Goal: Transaction & Acquisition: Purchase product/service

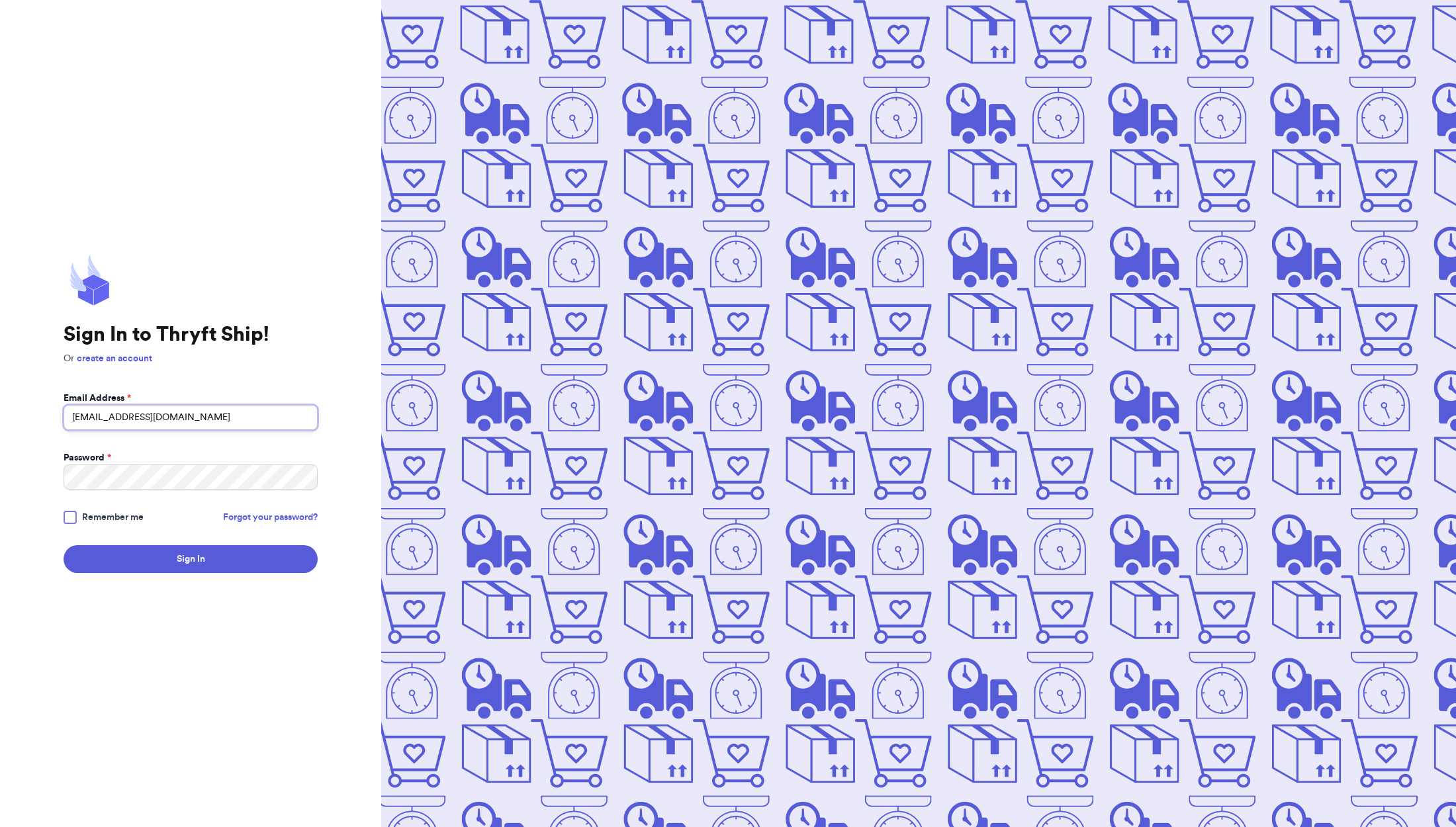
type input "minnythrifter@gmail.com"
click at [190, 559] on button "Sign In" at bounding box center [190, 558] width 254 height 28
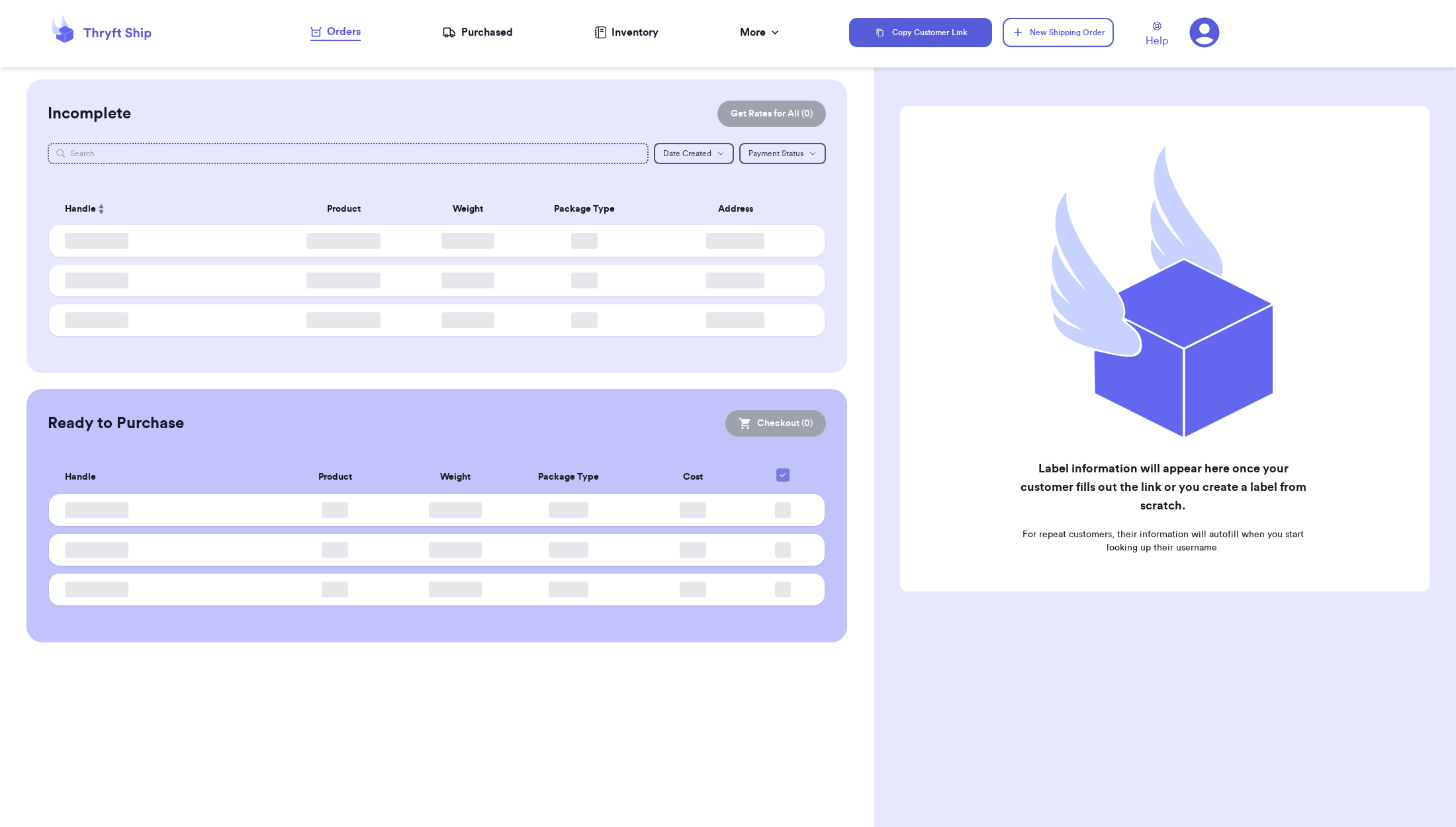
checkbox input "false"
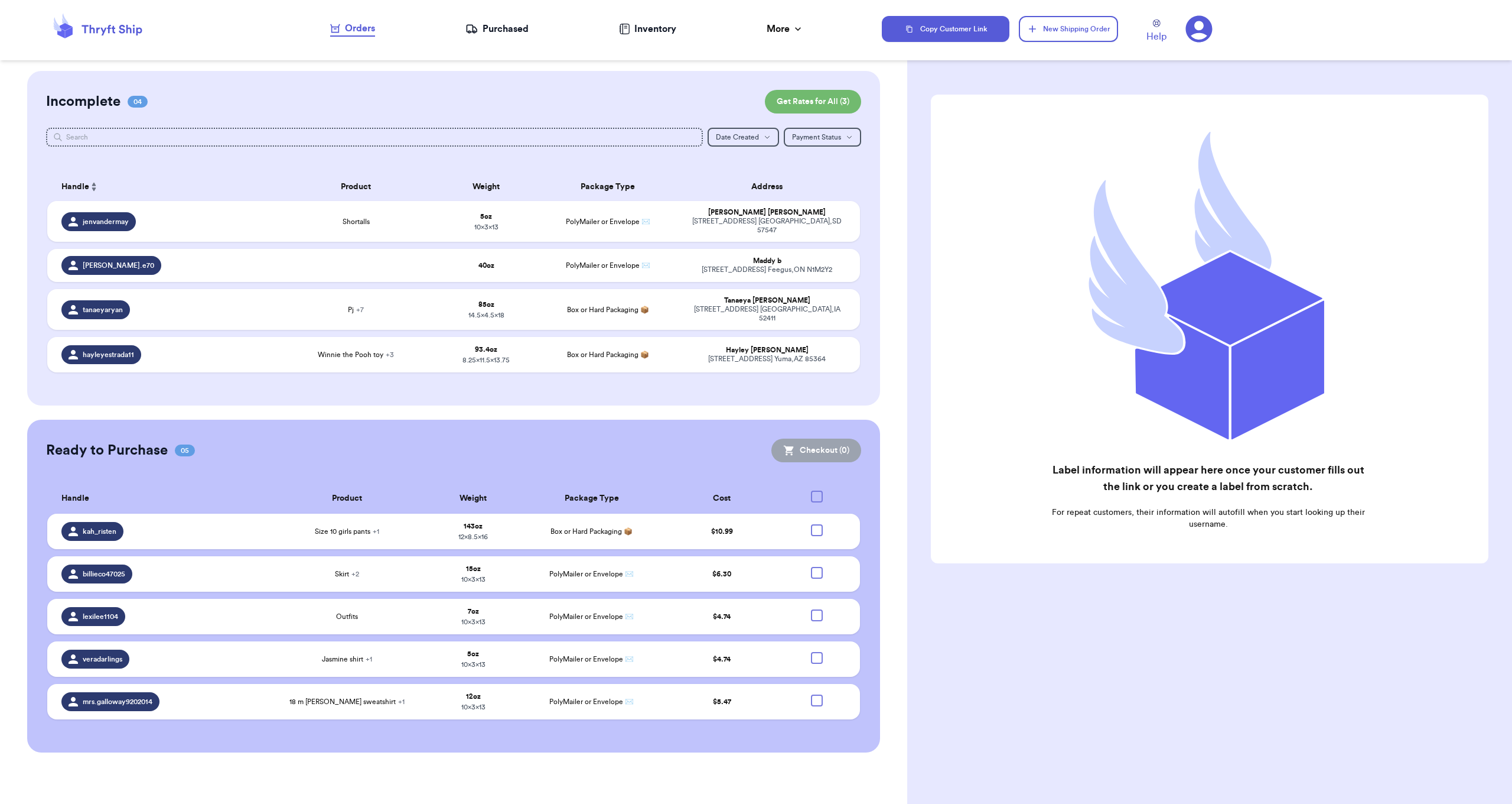
scroll to position [252, 0]
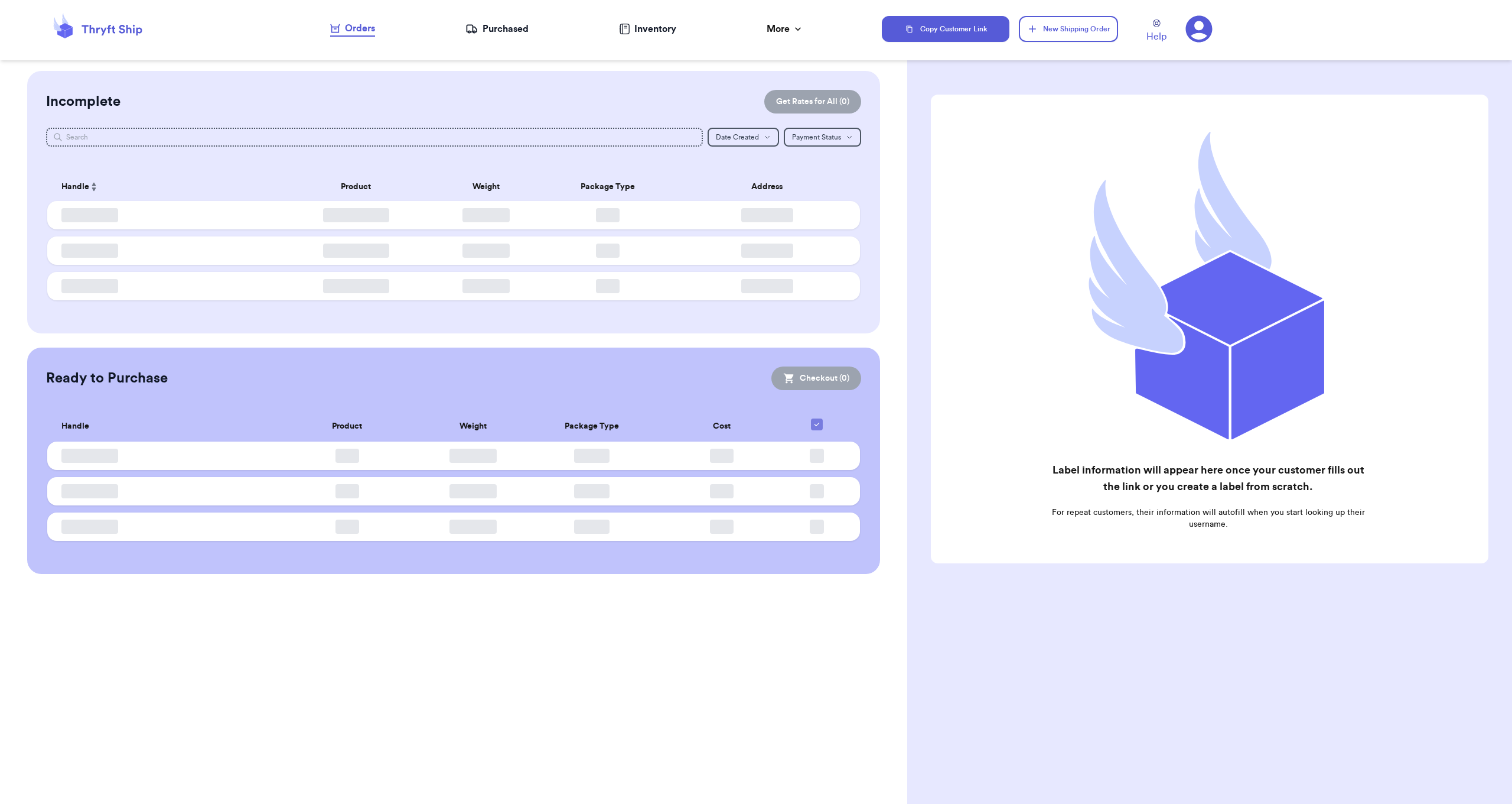
checkbox input "false"
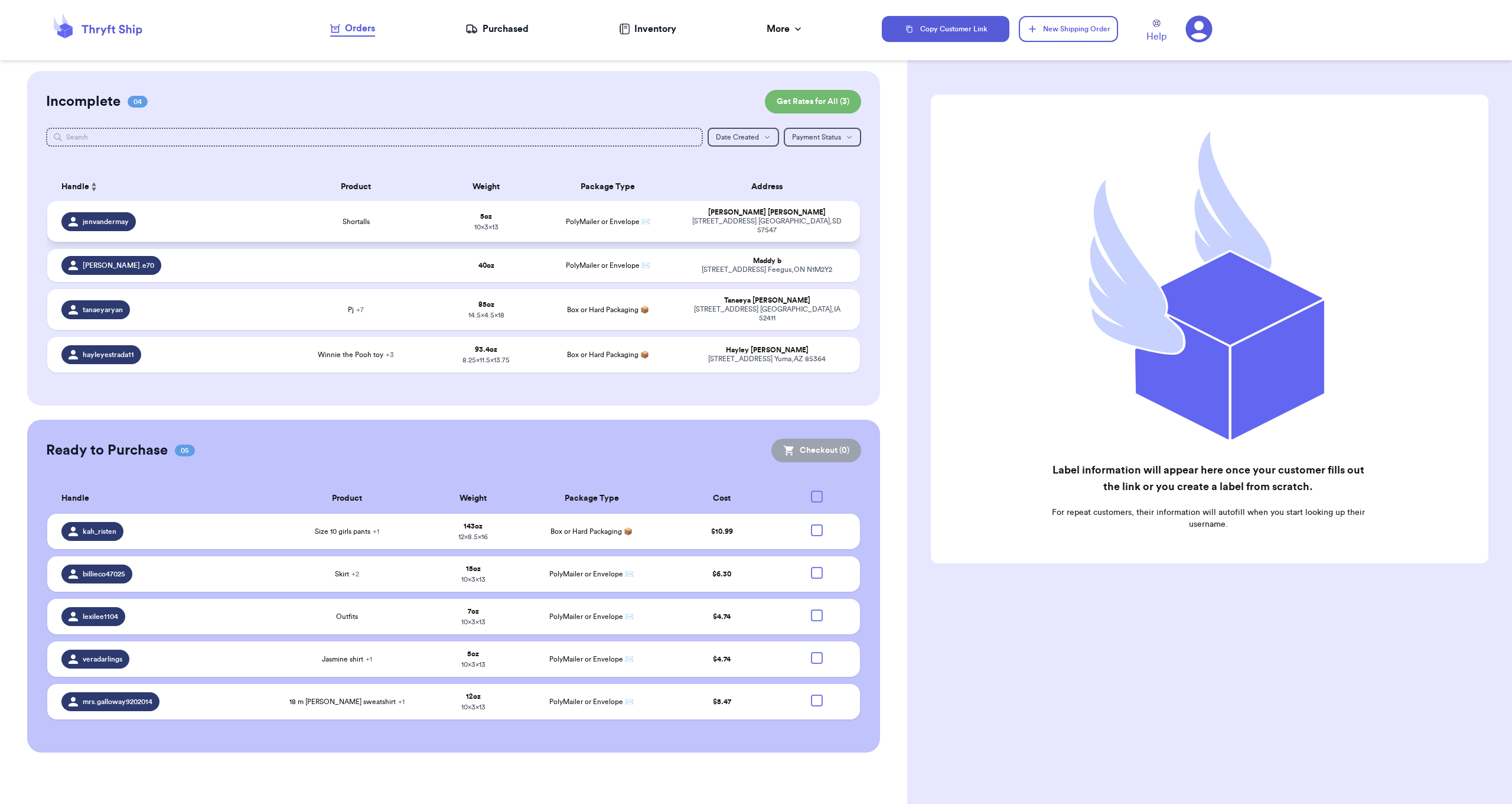
click at [174, 224] on div "jenvandermay" at bounding box center [164, 221] width 206 height 19
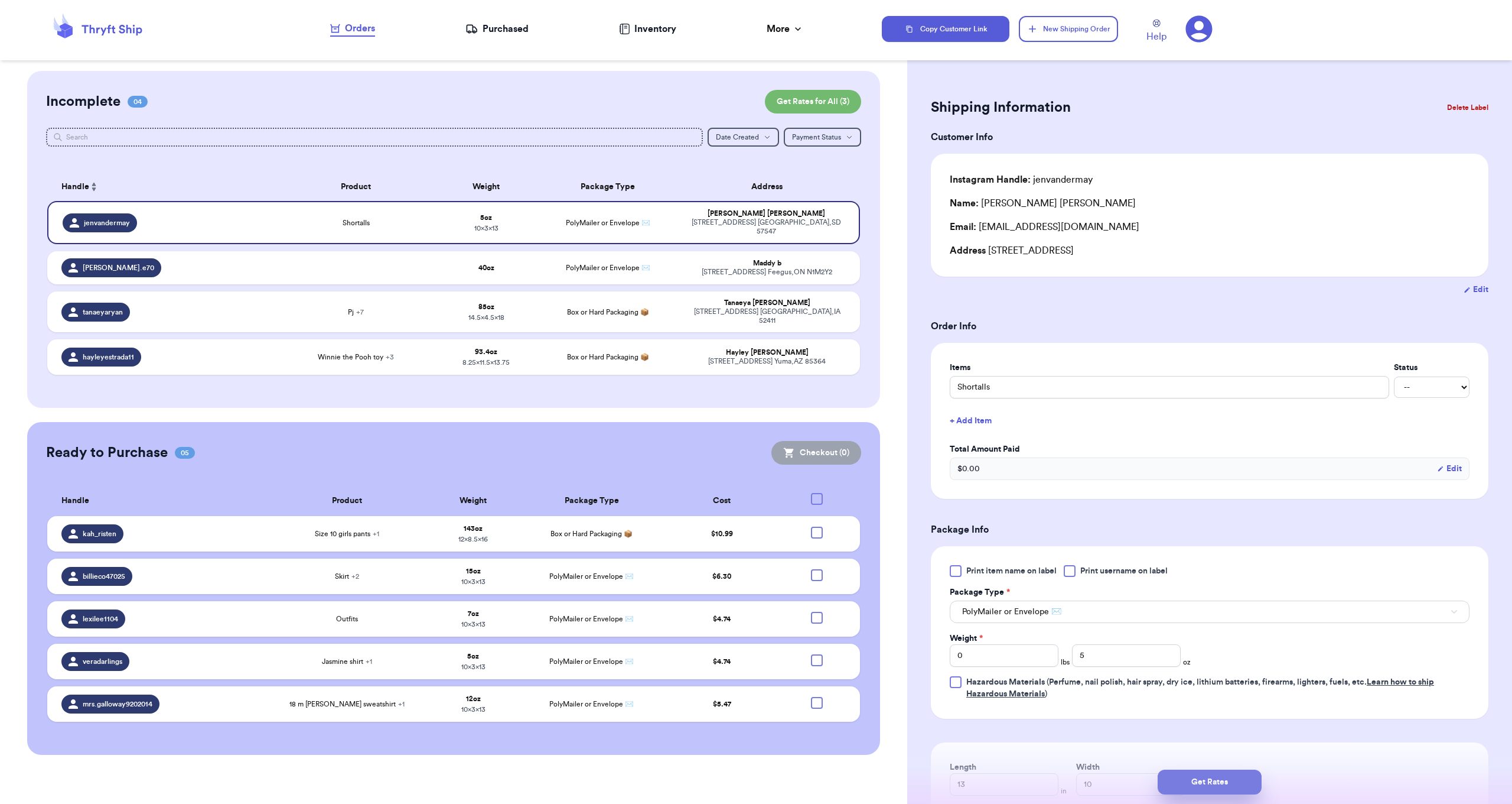
click at [1196, 773] on button "Get Rates" at bounding box center [1210, 781] width 104 height 25
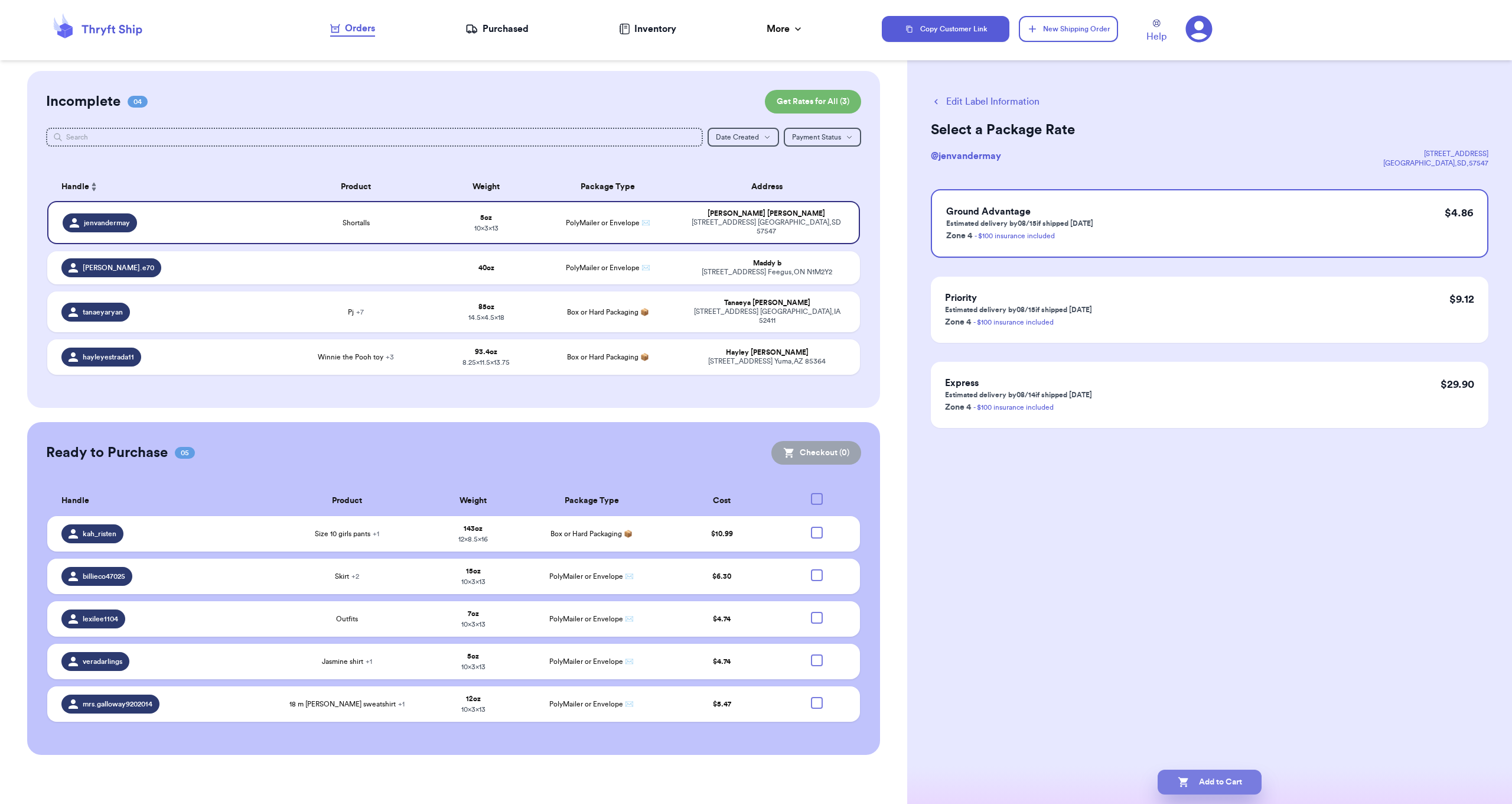
click at [1212, 786] on button "Add to Cart" at bounding box center [1210, 781] width 104 height 25
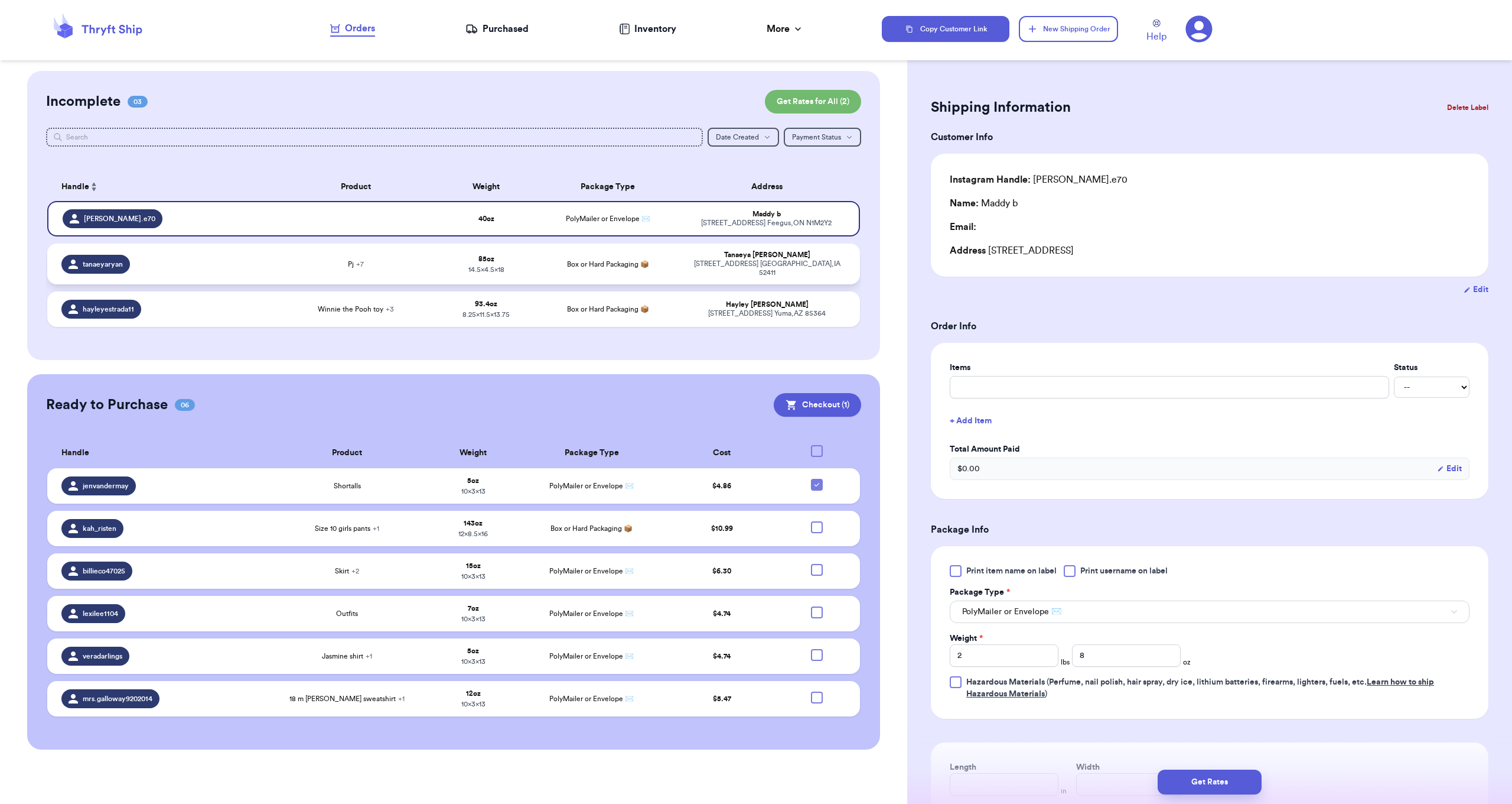
click at [97, 267] on span "tanaeyaryan" at bounding box center [102, 264] width 40 height 10
type input "shirt"
type input "5"
type input "18"
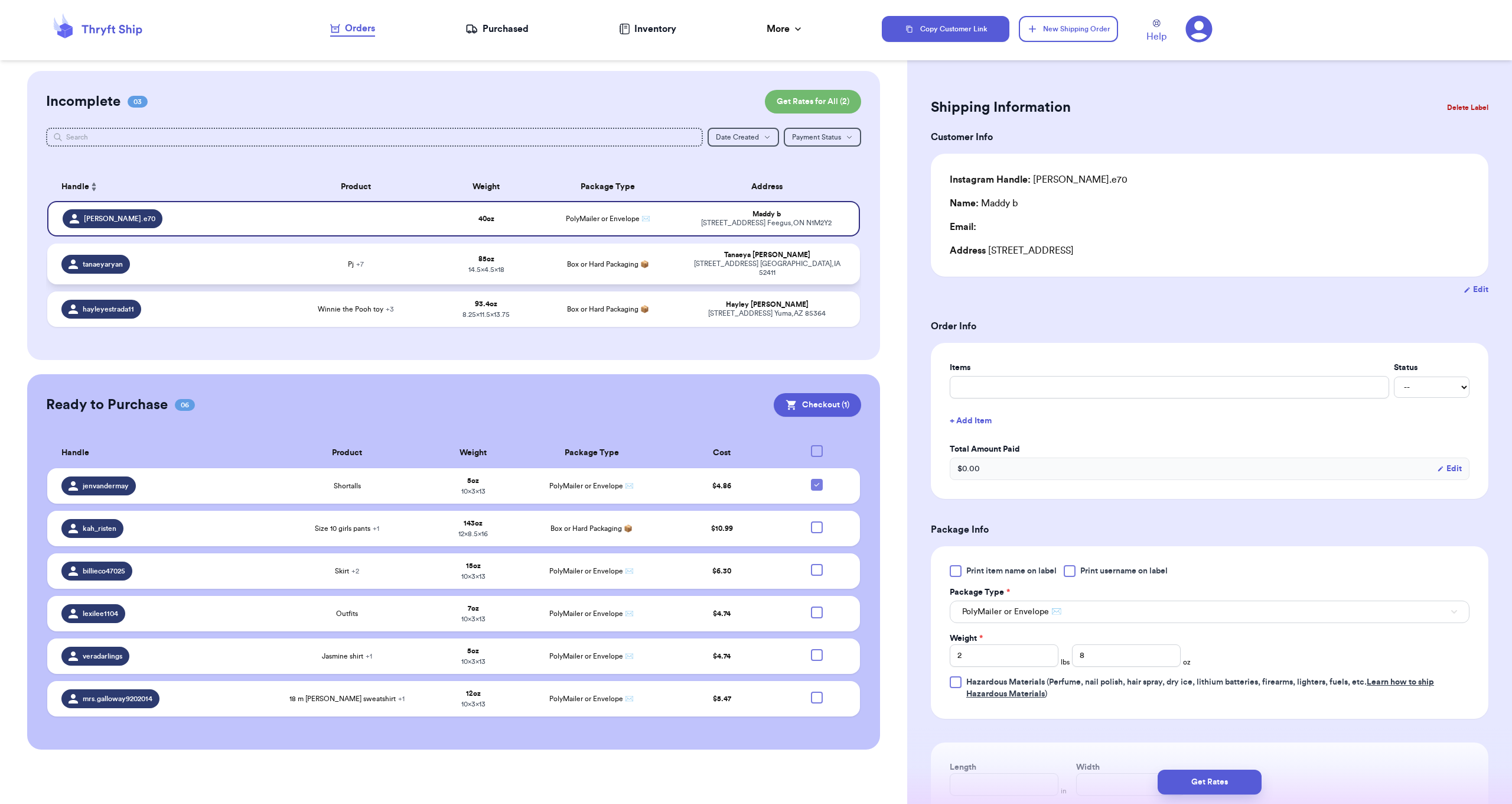
type input "14.5"
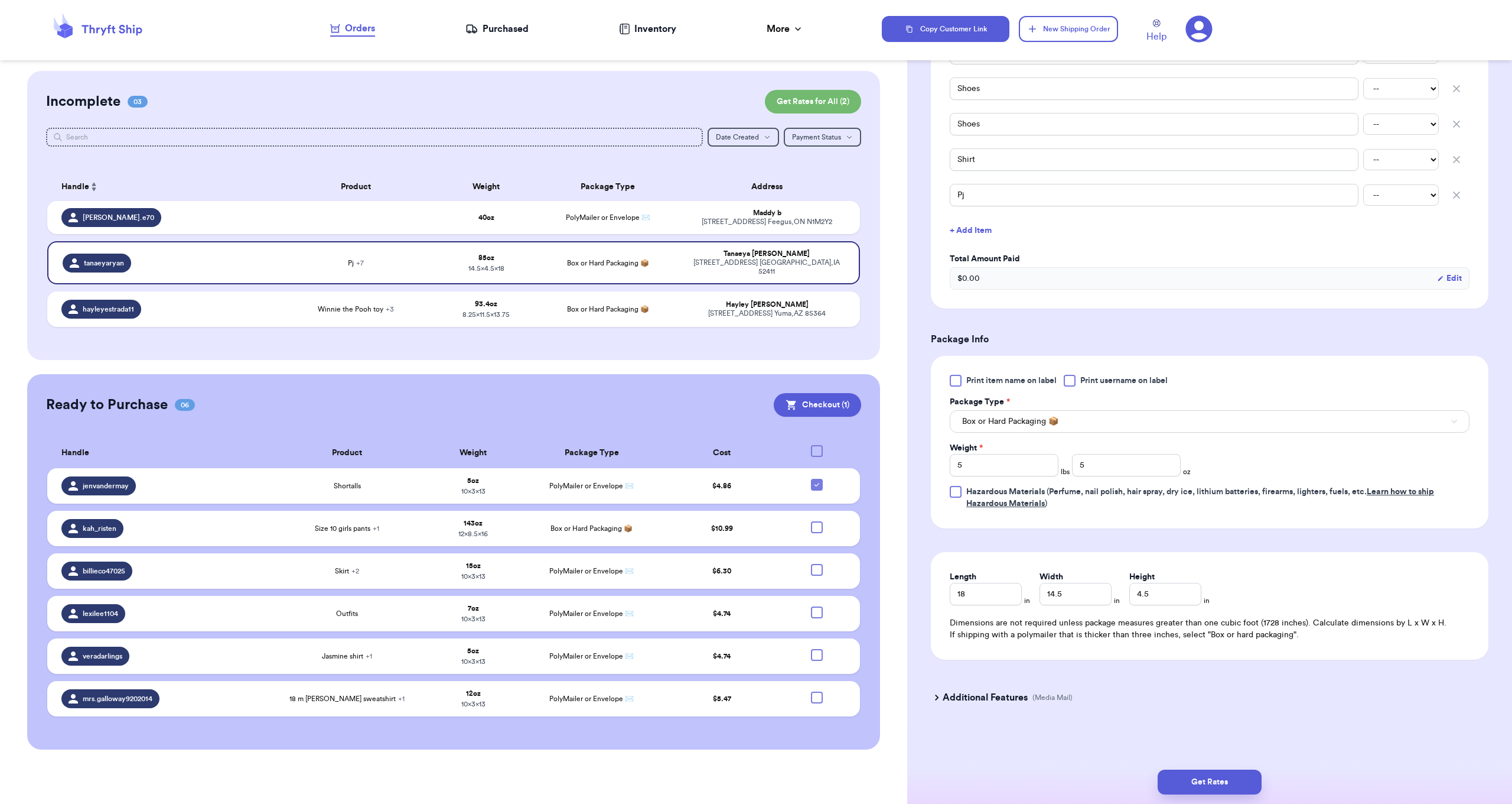
scroll to position [444, 0]
click at [1208, 789] on button "Get Rates" at bounding box center [1210, 781] width 104 height 25
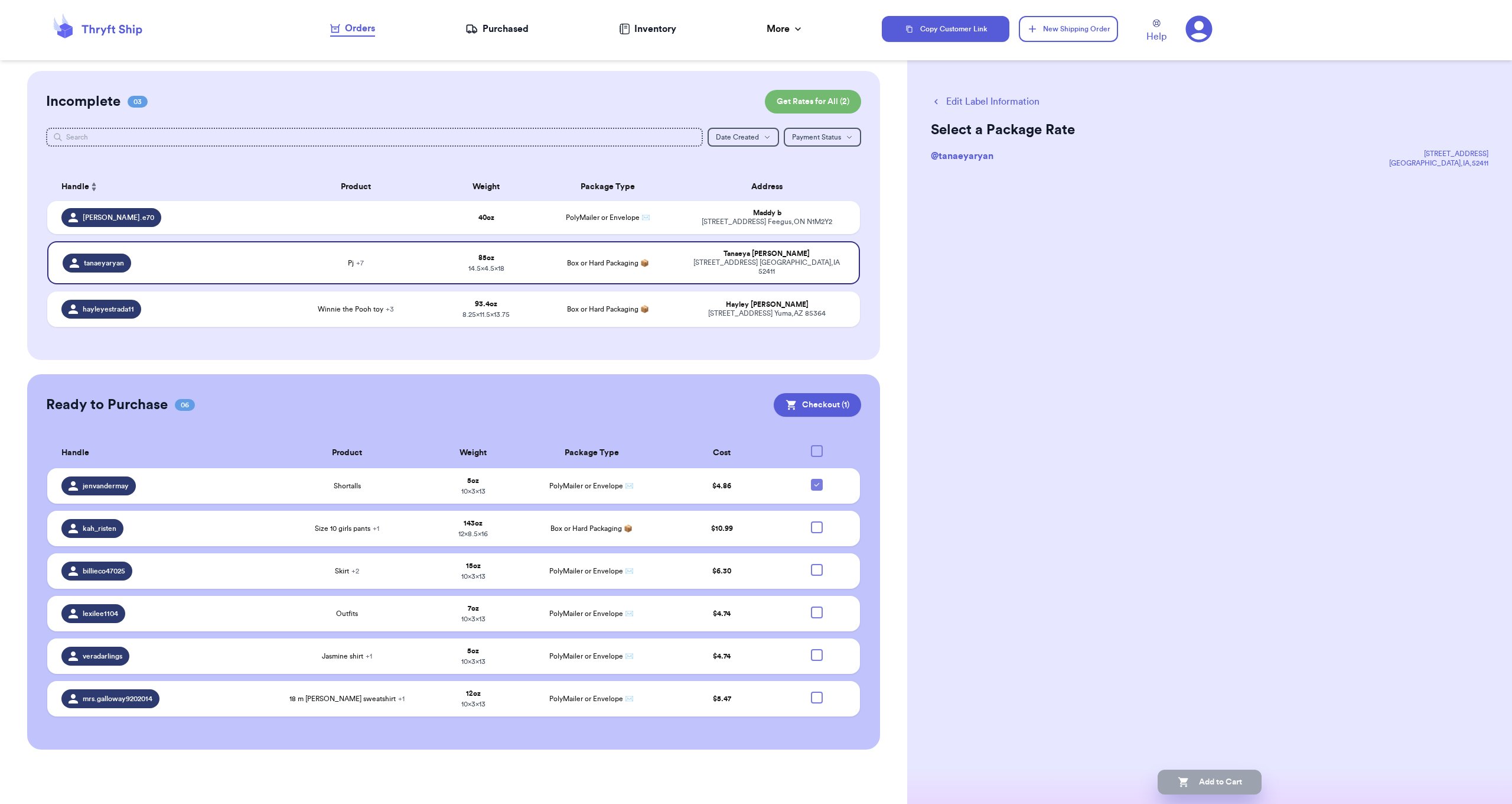
scroll to position [0, 0]
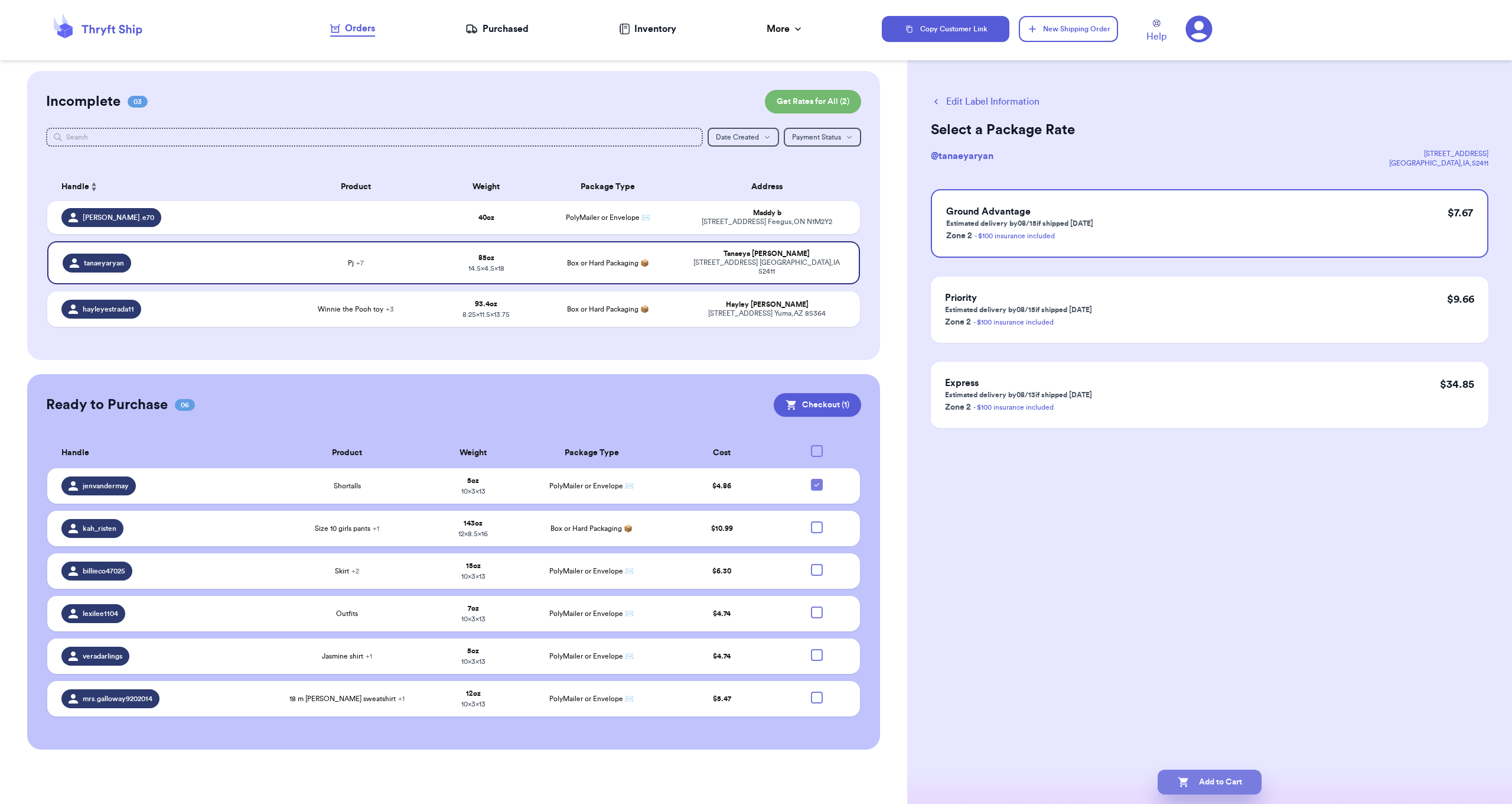
click at [1222, 786] on button "Add to Cart" at bounding box center [1210, 781] width 104 height 25
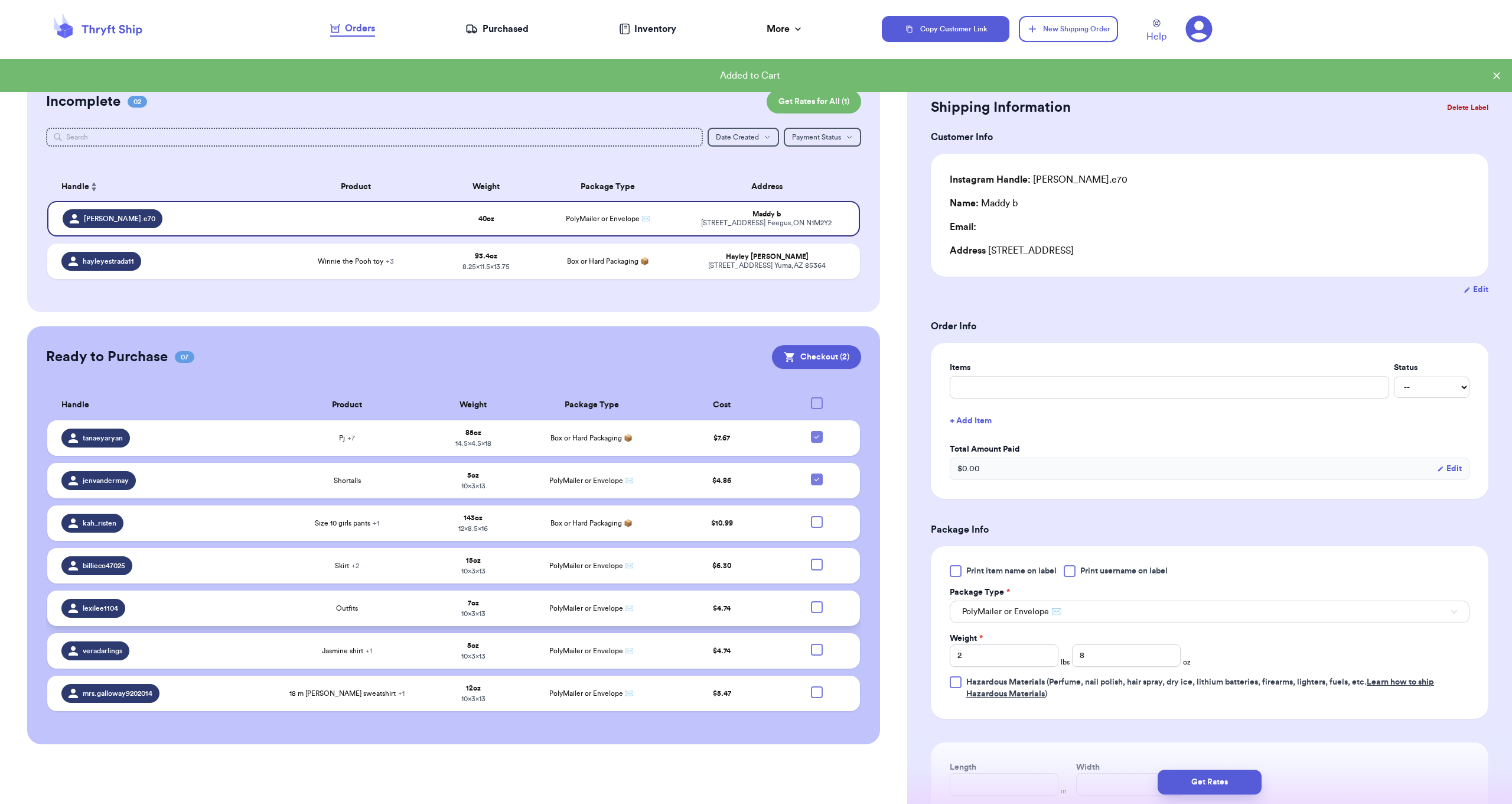
click at [816, 609] on div at bounding box center [817, 607] width 12 height 12
click at [816, 601] on input "checkbox" at bounding box center [816, 601] width 1 height 1
checkbox input "true"
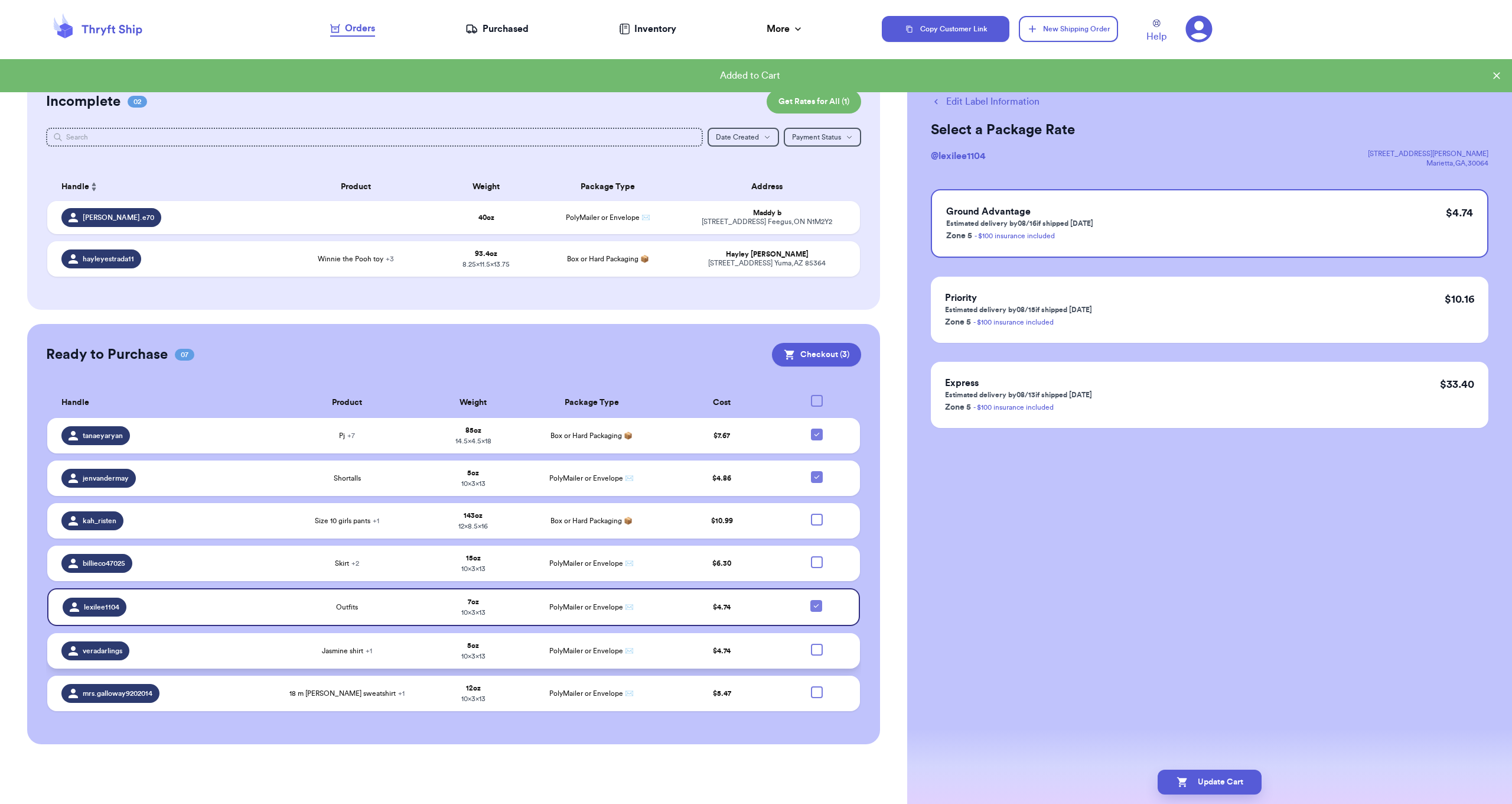
click at [819, 655] on div at bounding box center [817, 650] width 12 height 12
click at [817, 644] on input "checkbox" at bounding box center [816, 643] width 1 height 1
checkbox input "true"
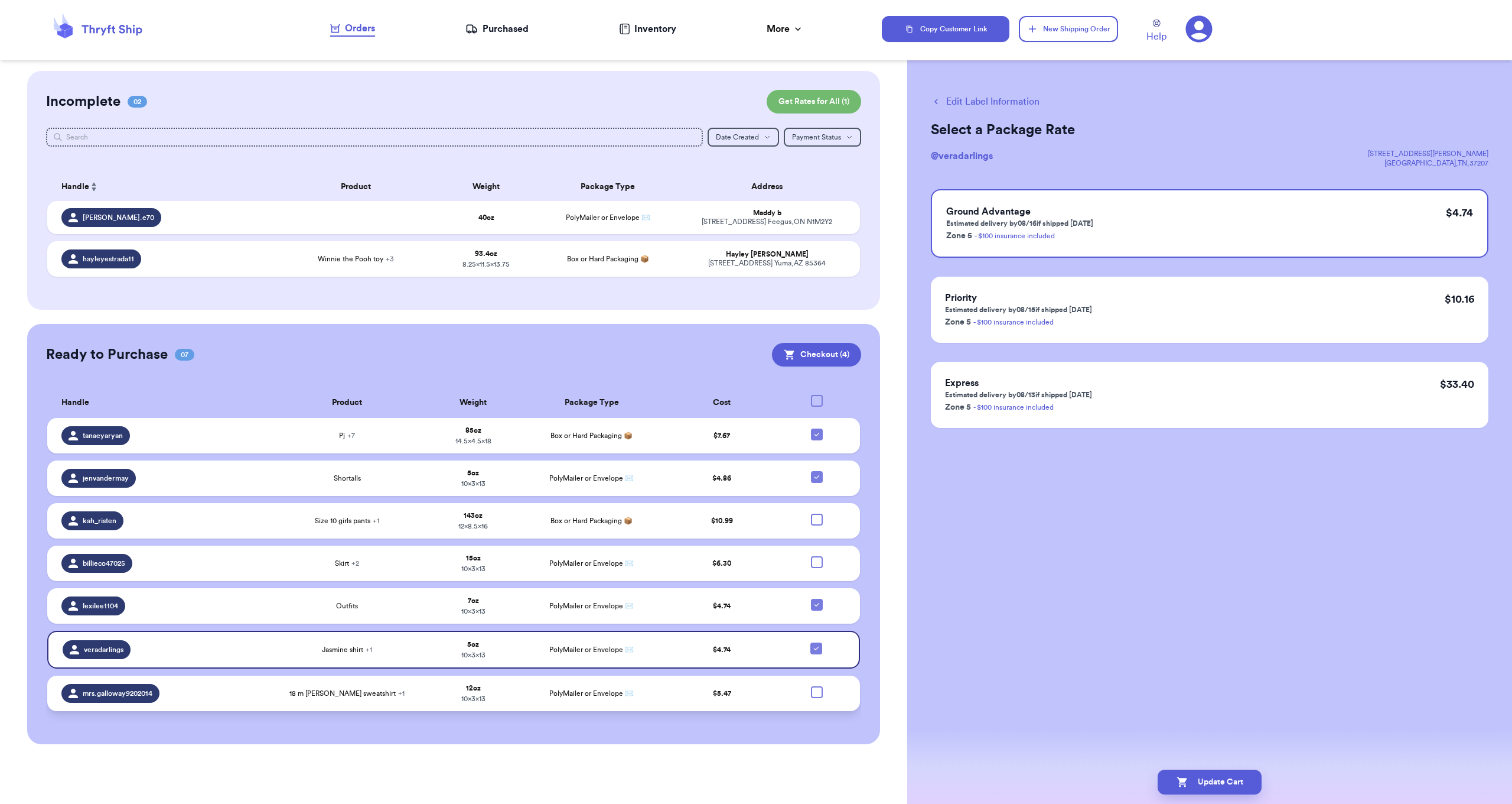
click at [820, 698] on div at bounding box center [817, 692] width 12 height 12
click at [817, 686] on input "checkbox" at bounding box center [816, 685] width 1 height 1
checkbox input "true"
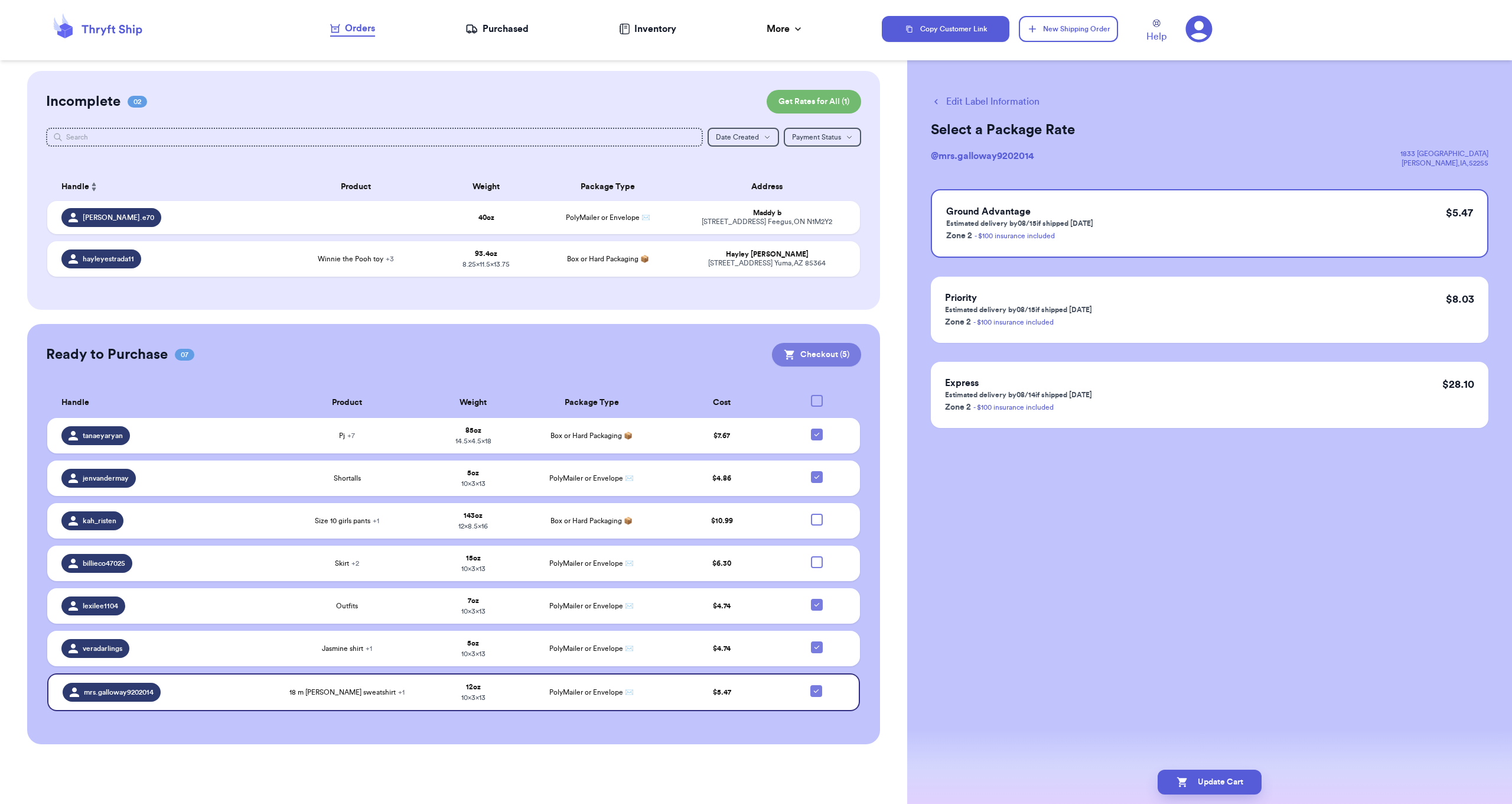
click at [811, 347] on button "Checkout ( 5 )" at bounding box center [816, 354] width 89 height 23
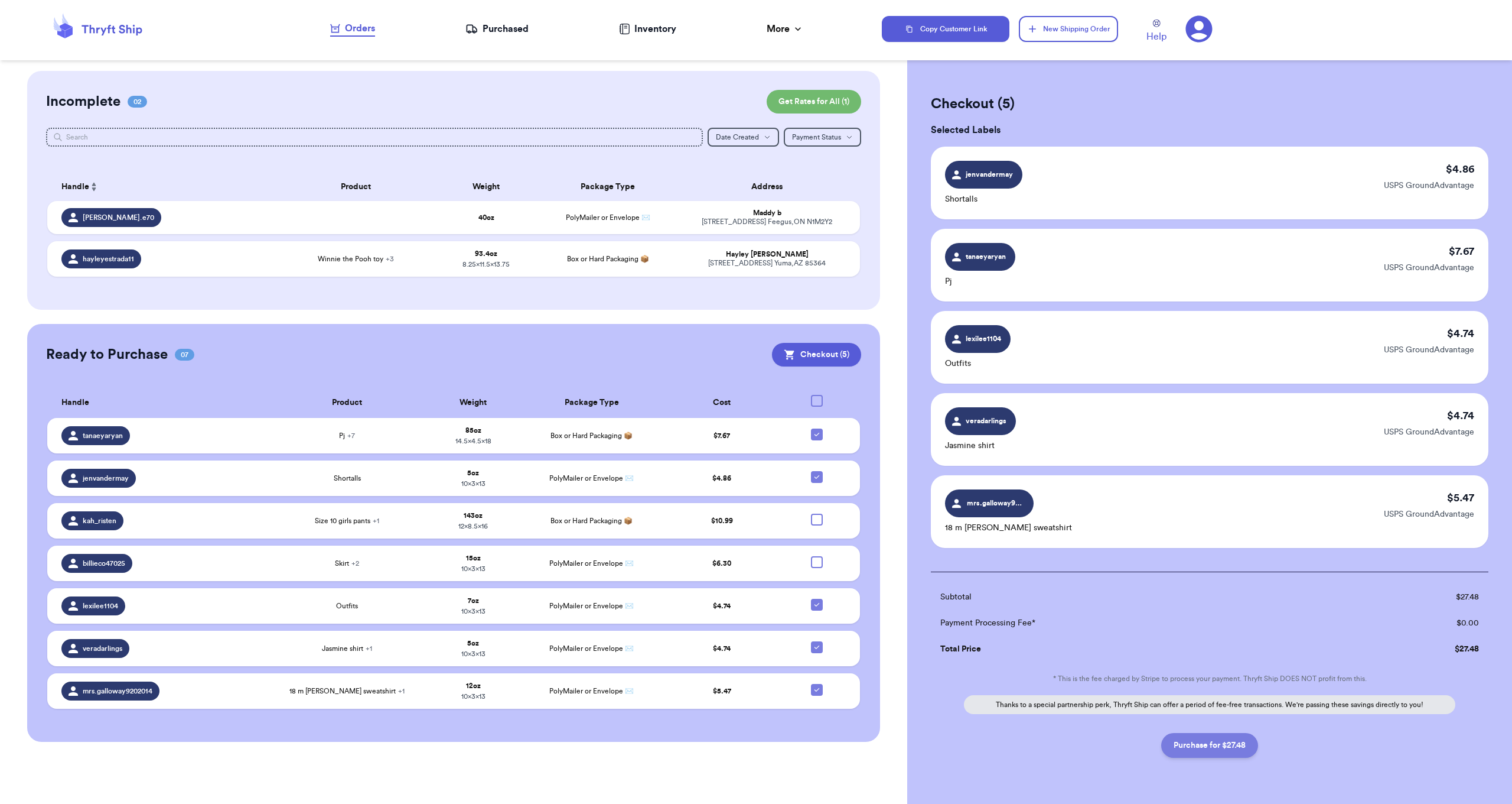
click at [1225, 749] on button "Purchase for $27.48" at bounding box center [1210, 745] width 97 height 25
checkbox input "false"
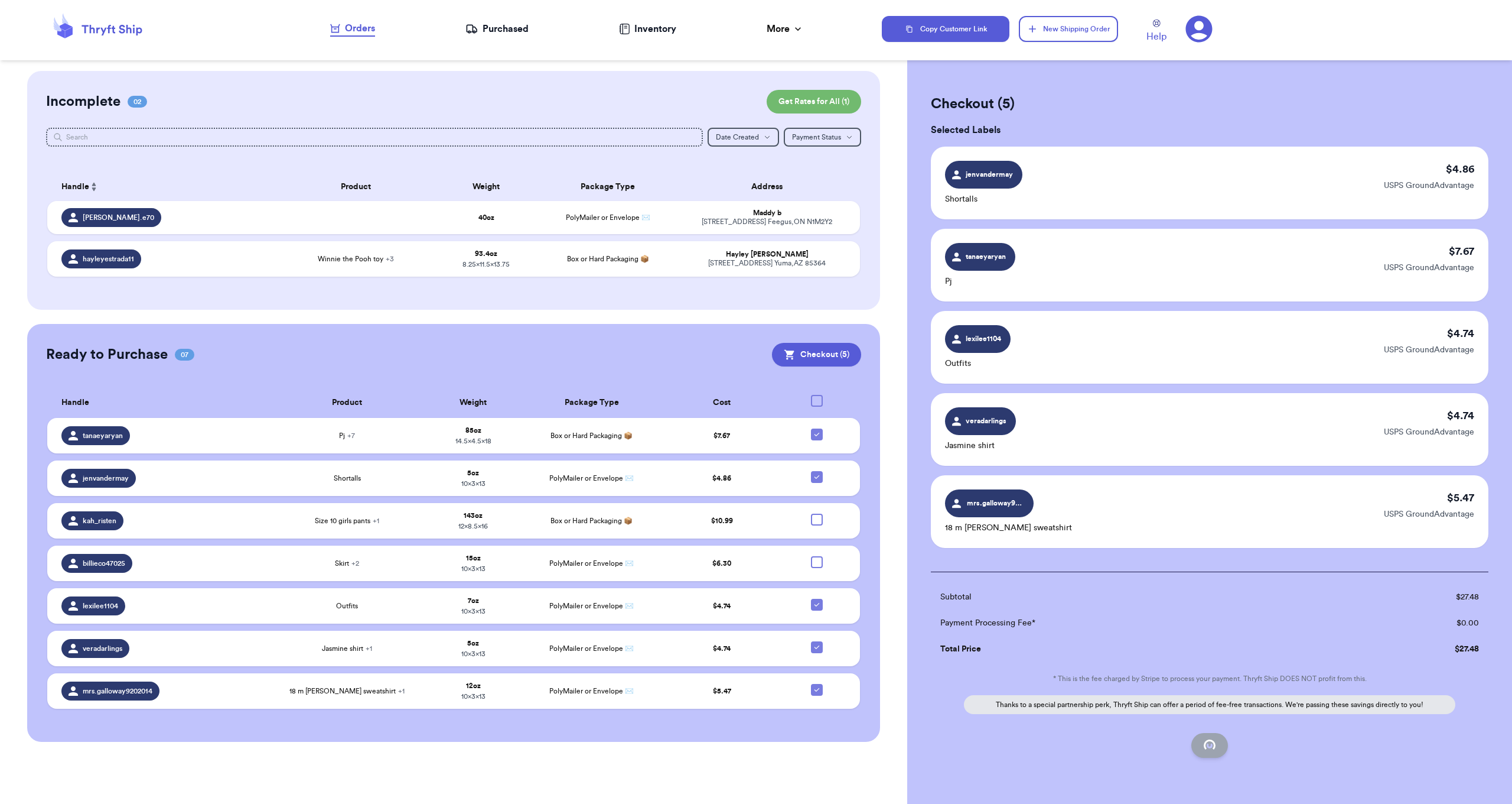
checkbox input "false"
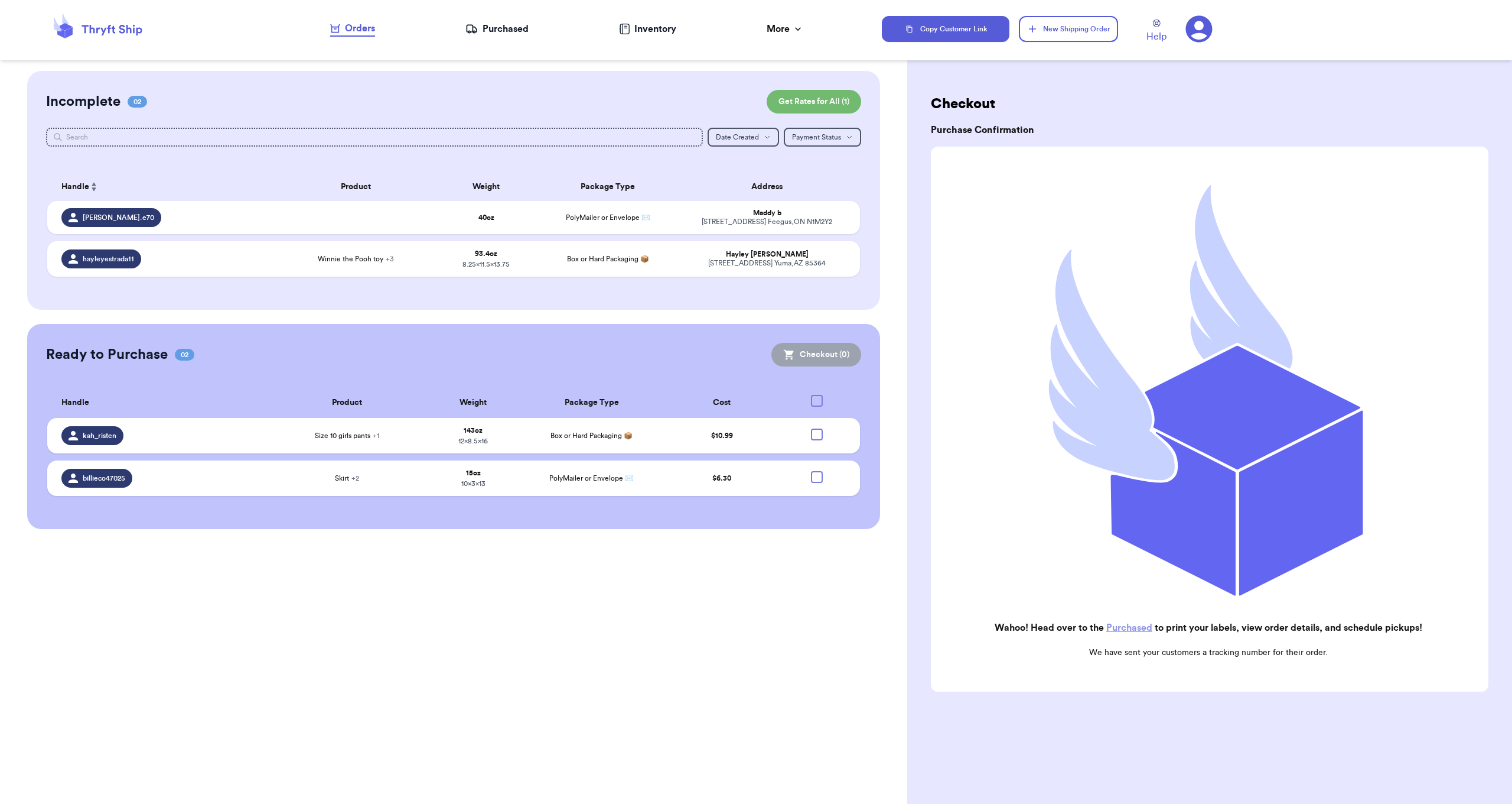
click at [511, 36] on div "Purchased" at bounding box center [497, 29] width 63 height 14
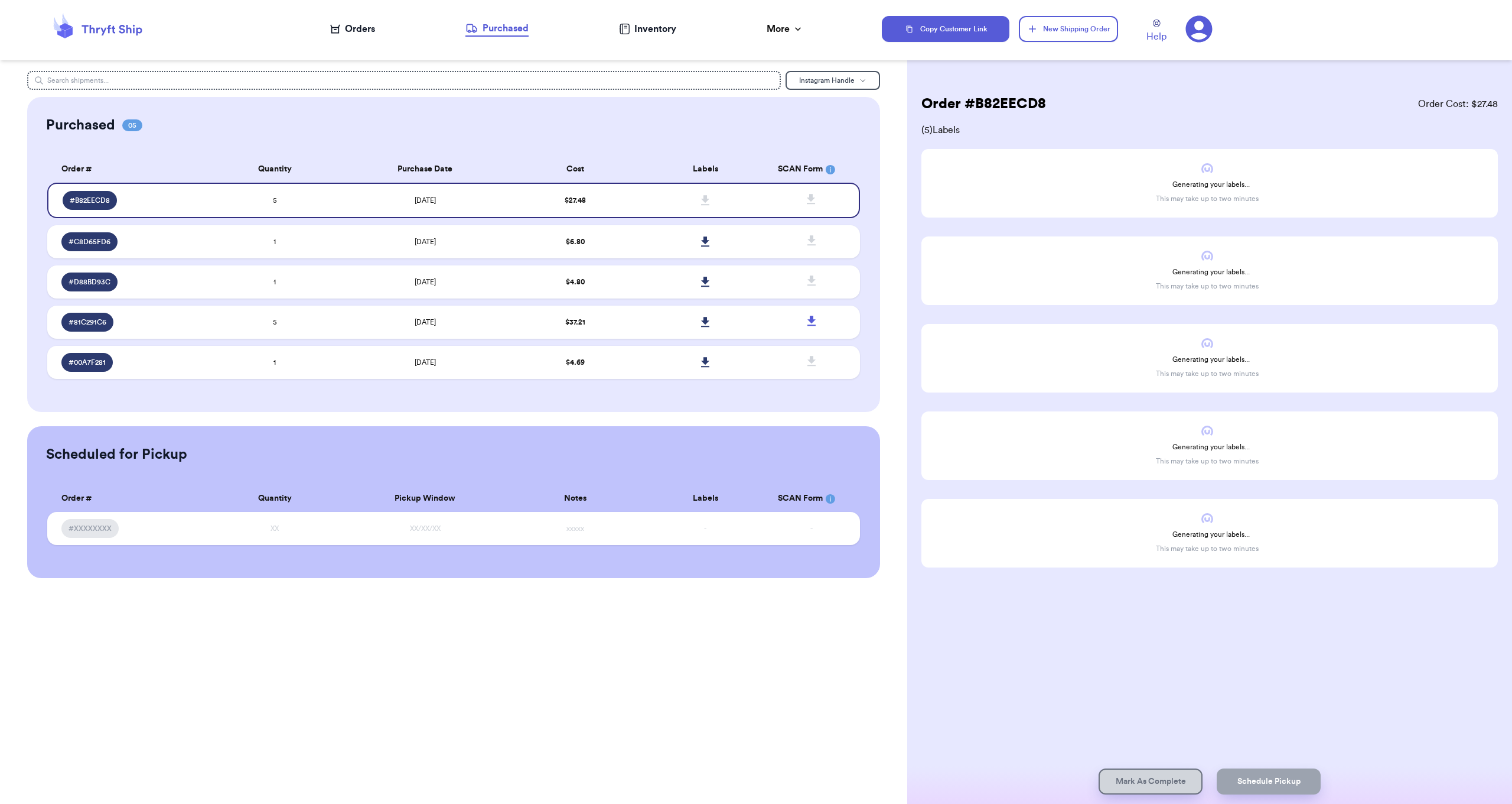
click at [352, 35] on div "Orders" at bounding box center [352, 29] width 45 height 14
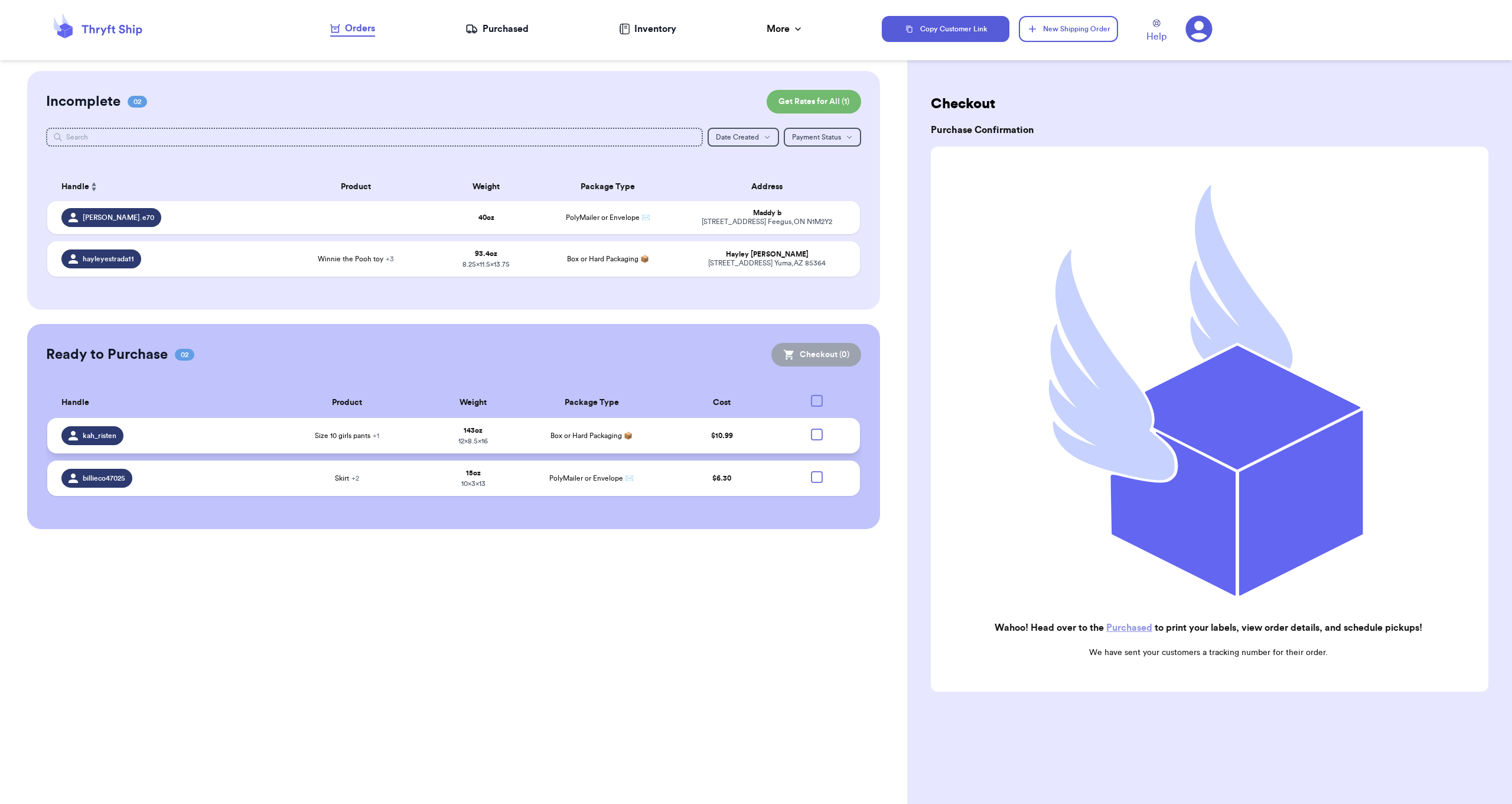
click at [817, 441] on div at bounding box center [817, 434] width 12 height 12
click at [817, 428] on input "checkbox" at bounding box center [816, 428] width 1 height 1
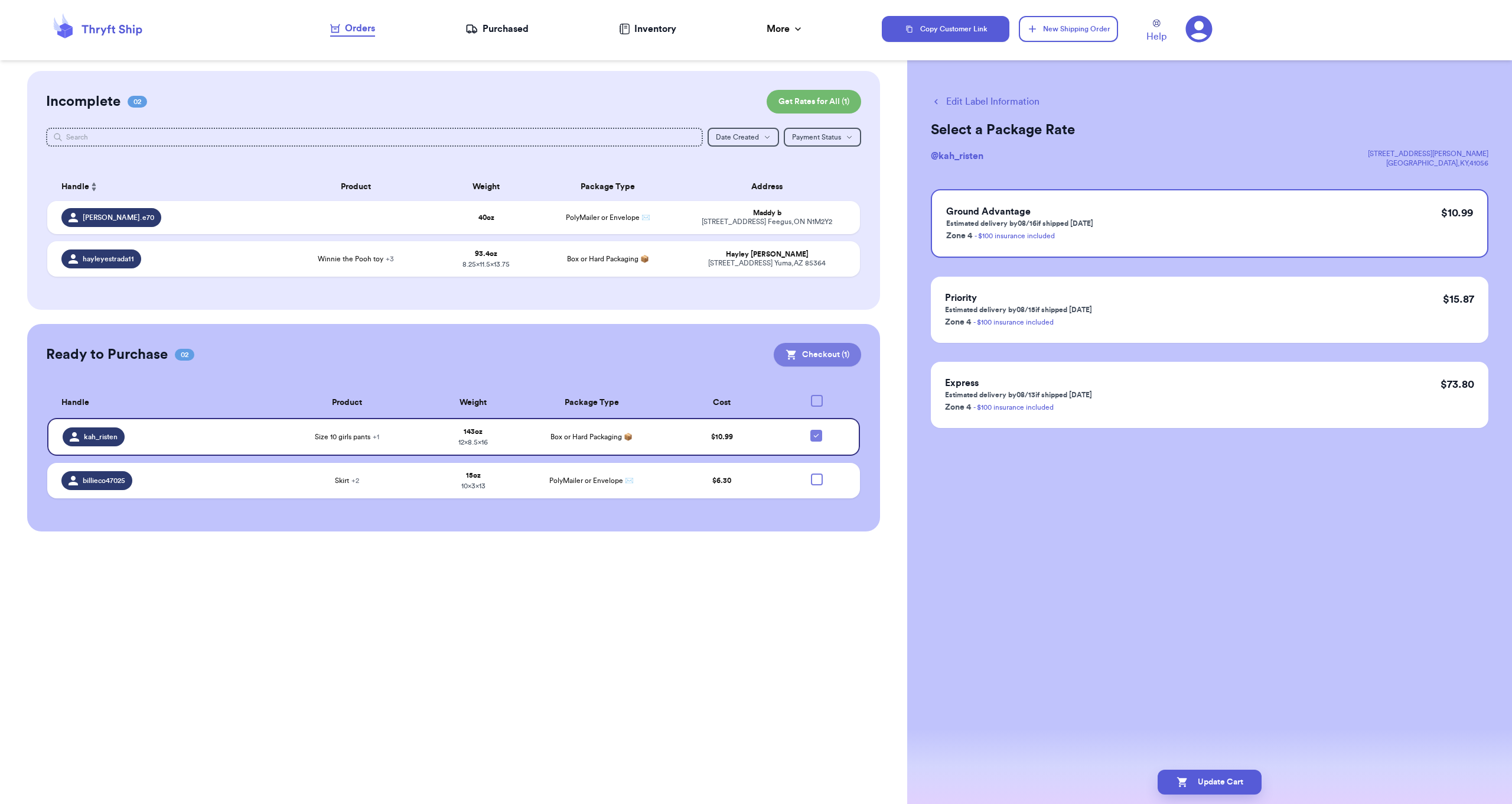
click at [805, 350] on button "Checkout ( 1 )" at bounding box center [818, 354] width 88 height 23
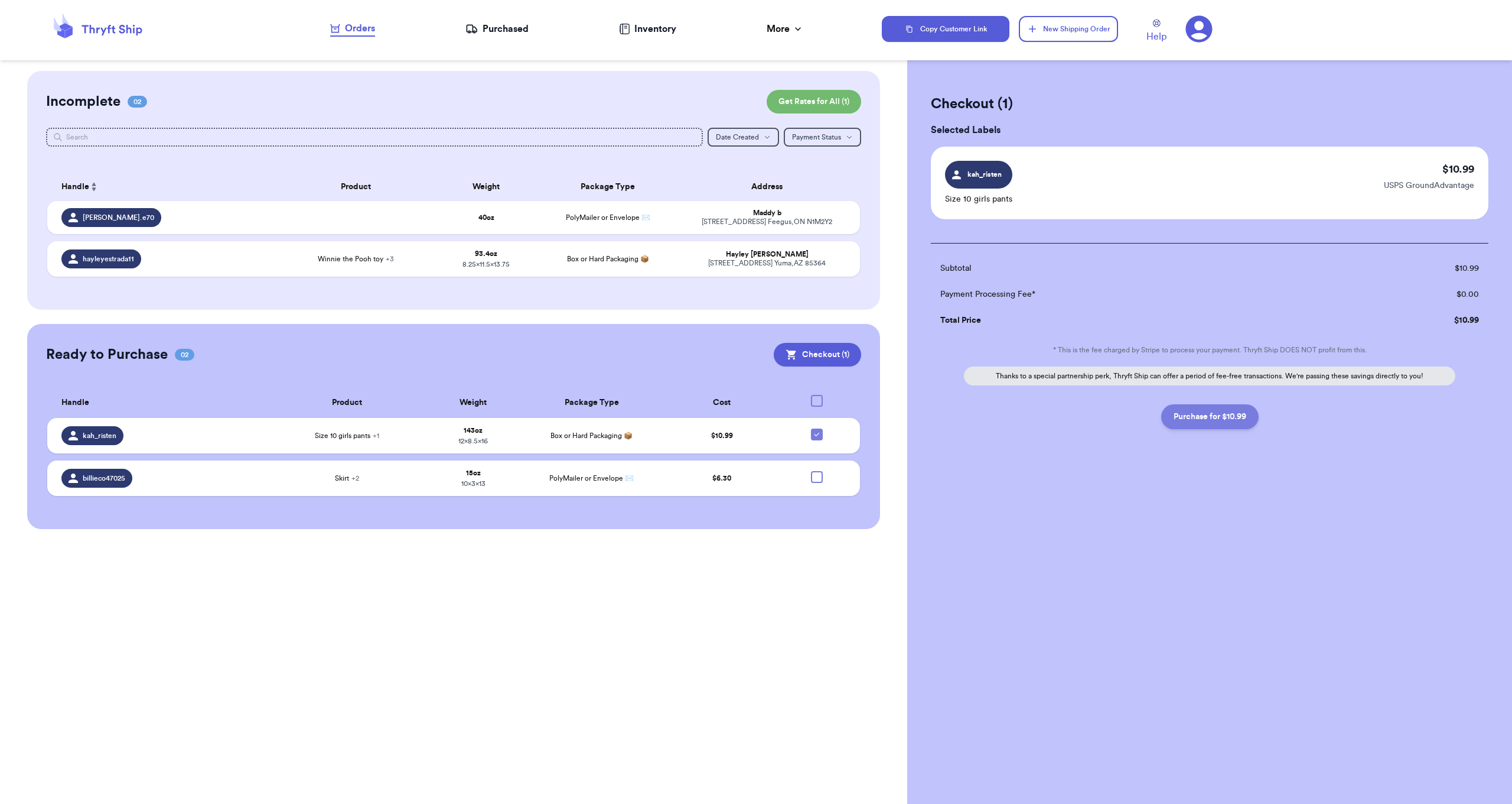
click at [1211, 413] on button "Purchase for $10.99" at bounding box center [1210, 416] width 97 height 25
checkbox input "false"
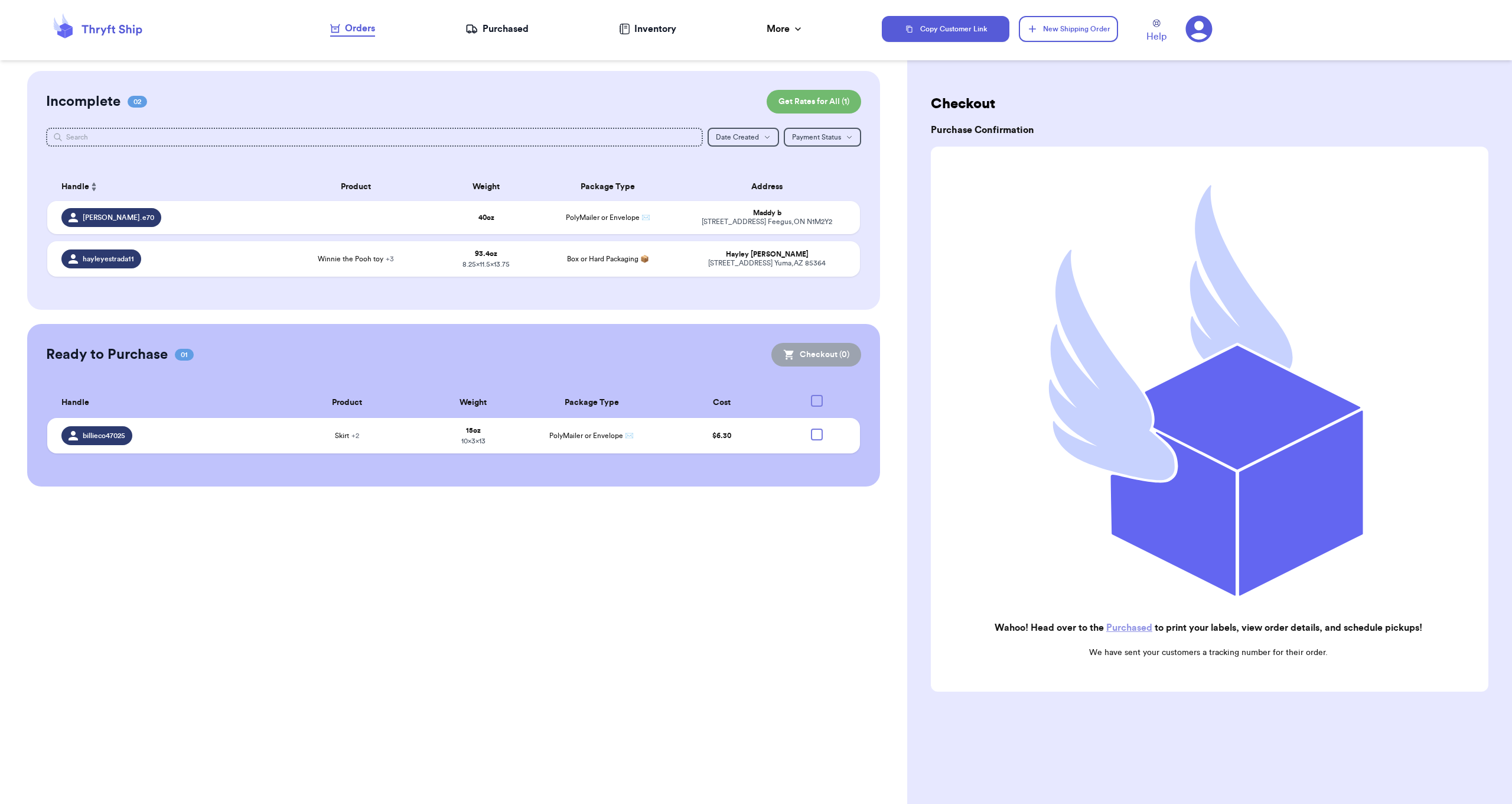
click at [509, 36] on nav "Orders Purchased Inventory More Stats Completed Orders" at bounding box center [567, 29] width 631 height 39
click at [511, 31] on div "Purchased" at bounding box center [497, 29] width 63 height 14
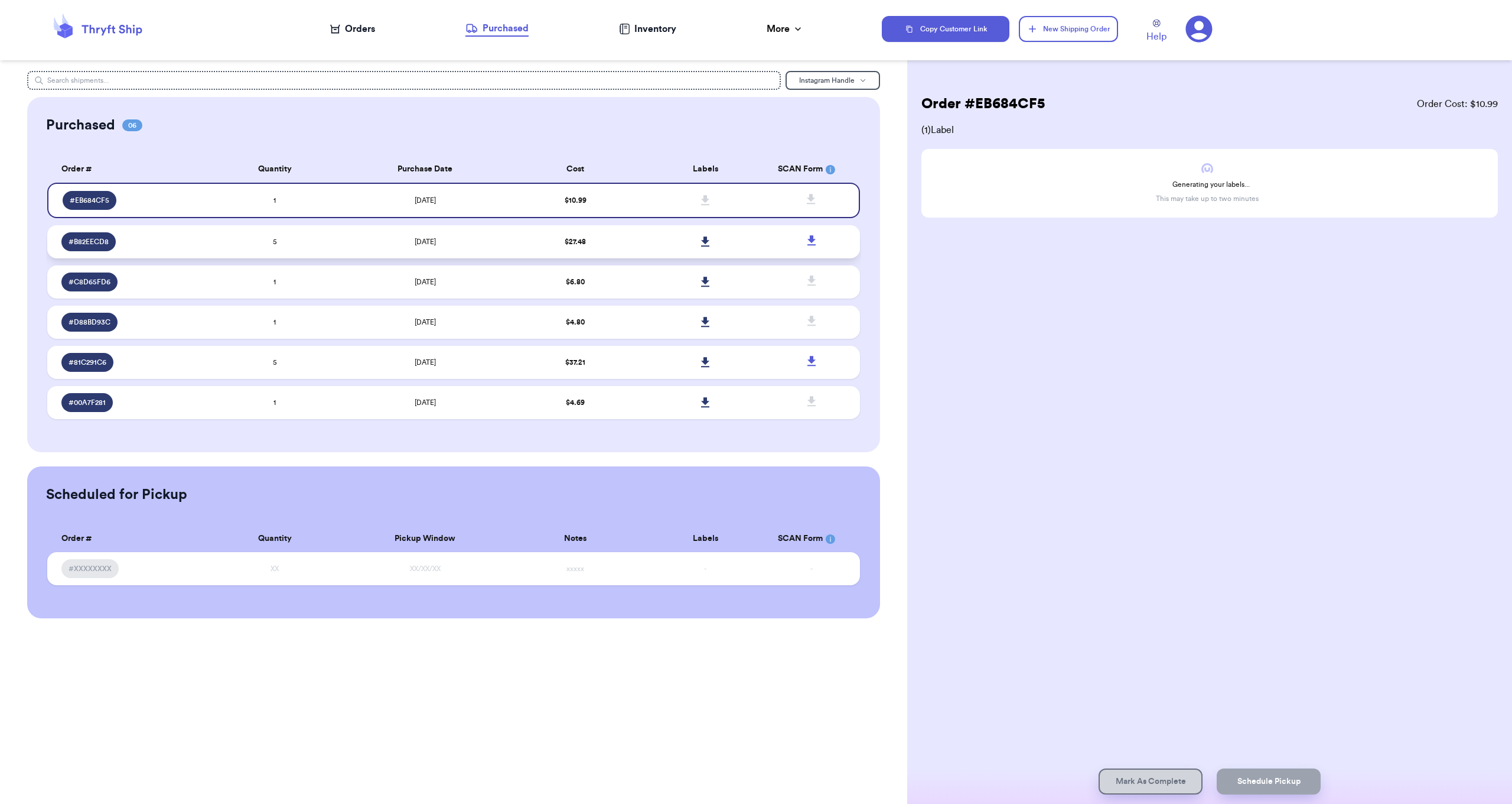
click at [709, 246] on icon at bounding box center [705, 242] width 9 height 11
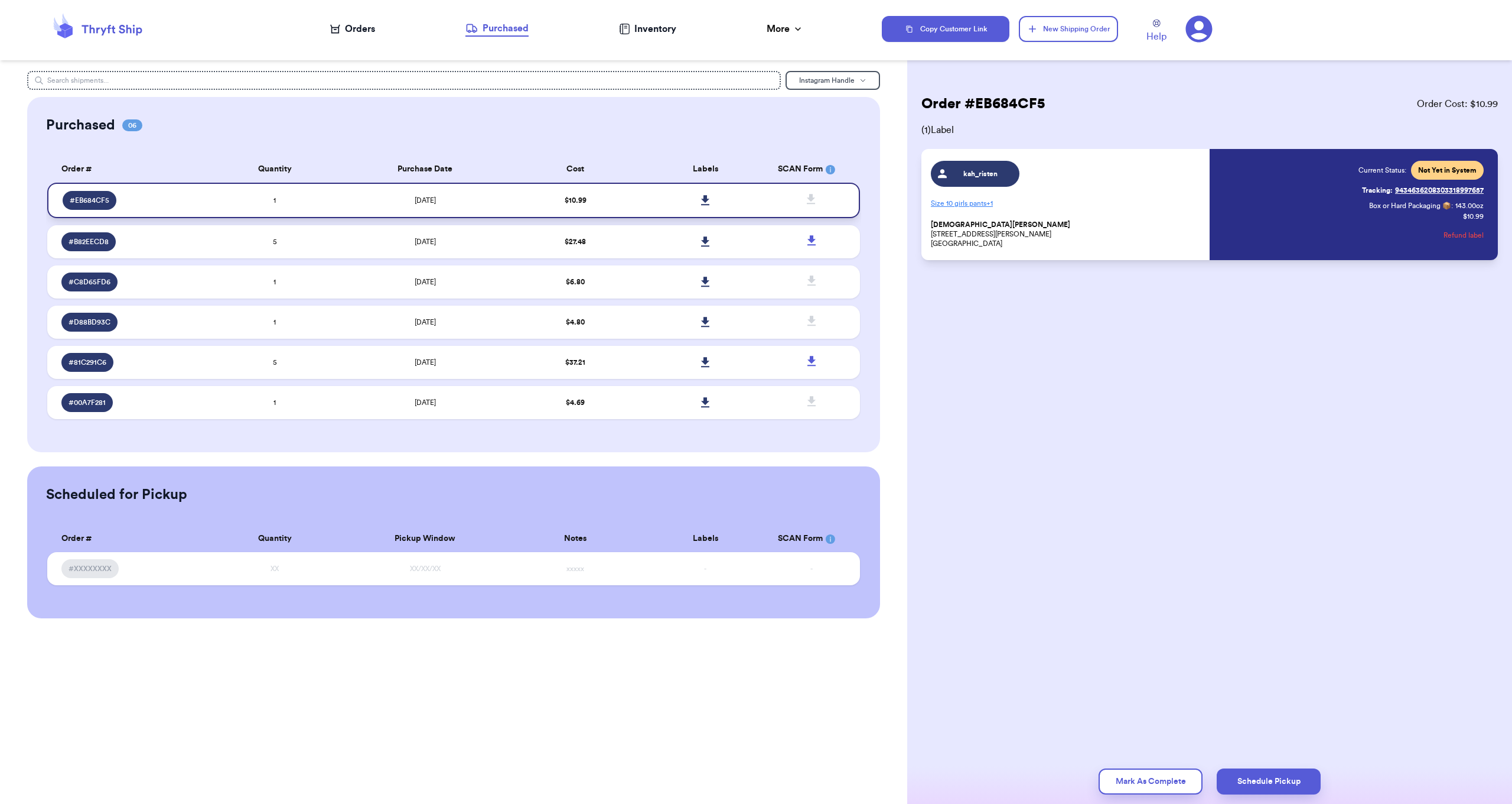
click at [706, 205] on icon at bounding box center [705, 199] width 8 height 10
